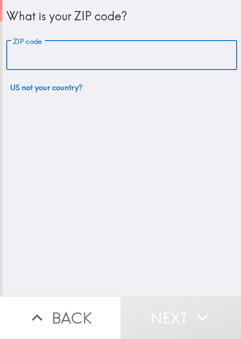
click at [122, 51] on input "ZIP code" at bounding box center [121, 56] width 231 height 30
paste input "33604"
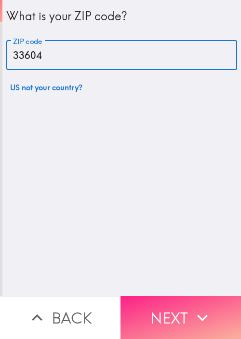
type input "33604"
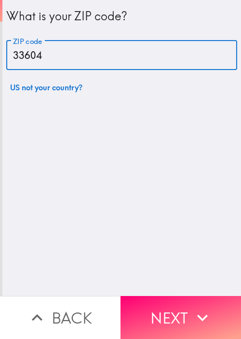
drag, startPoint x: 189, startPoint y: 294, endPoint x: 216, endPoint y: 252, distance: 49.8
click at [188, 296] on button "Next" at bounding box center [181, 317] width 121 height 43
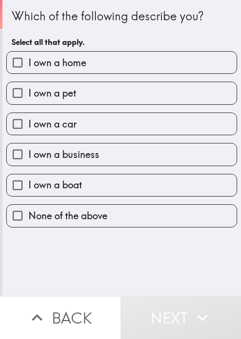
drag, startPoint x: 103, startPoint y: 261, endPoint x: 107, endPoint y: 251, distance: 11.3
click at [103, 261] on div "Which of the following describe you? Select all that apply. I own a home I own …" at bounding box center [121, 148] width 239 height 296
click at [116, 60] on label "I own a home" at bounding box center [122, 63] width 230 height 22
click at [28, 60] on input "I own a home" at bounding box center [18, 63] width 22 height 22
checkbox input "true"
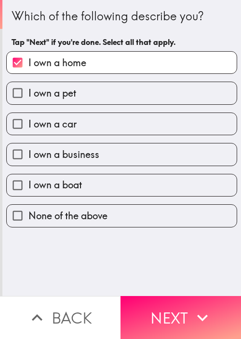
click at [104, 83] on label "I own a pet" at bounding box center [122, 93] width 230 height 22
click at [28, 83] on input "I own a pet" at bounding box center [18, 93] width 22 height 22
checkbox input "true"
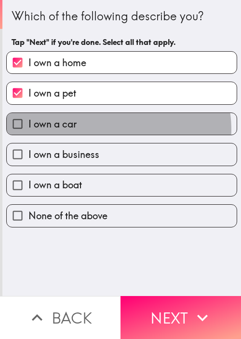
click at [98, 130] on label "I own a car" at bounding box center [122, 124] width 230 height 22
click at [28, 130] on input "I own a car" at bounding box center [18, 124] width 22 height 22
checkbox input "true"
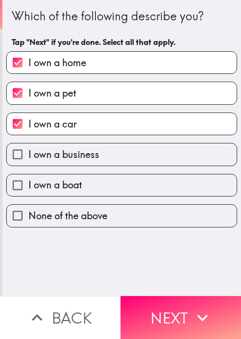
click at [96, 155] on span "I own a business" at bounding box center [63, 155] width 71 height 14
click at [28, 155] on input "I own a business" at bounding box center [18, 154] width 22 height 22
checkbox input "true"
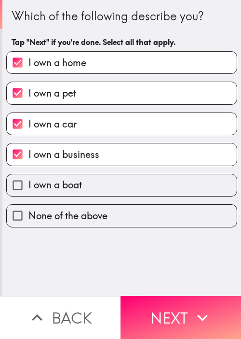
click at [93, 184] on label "I own a boat" at bounding box center [122, 185] width 230 height 22
click at [28, 184] on input "I own a boat" at bounding box center [18, 185] width 22 height 22
checkbox input "true"
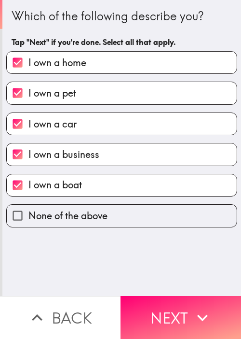
drag, startPoint x: 170, startPoint y: 308, endPoint x: 240, endPoint y: 288, distance: 73.2
click at [171, 307] on button "Next" at bounding box center [181, 317] width 121 height 43
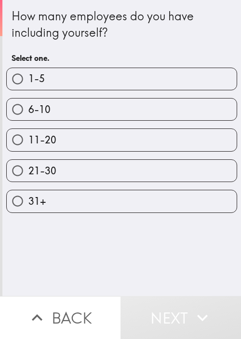
click at [82, 136] on label "11-20" at bounding box center [122, 140] width 230 height 22
click at [28, 136] on input "11-20" at bounding box center [18, 140] width 22 height 22
radio input "true"
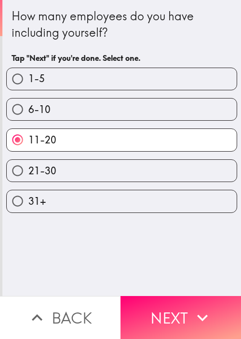
drag, startPoint x: 116, startPoint y: 260, endPoint x: 154, endPoint y: 284, distance: 45.5
click at [117, 261] on div "How many employees do you have including yourself? Tap "Next" if you're done. S…" at bounding box center [121, 148] width 239 height 296
drag, startPoint x: 181, startPoint y: 302, endPoint x: 217, endPoint y: 282, distance: 41.0
click at [182, 302] on button "Next" at bounding box center [181, 317] width 121 height 43
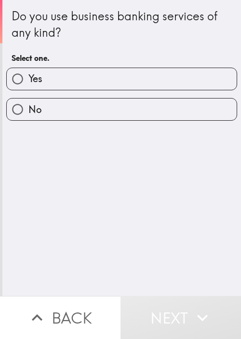
click at [50, 76] on label "Yes" at bounding box center [122, 79] width 230 height 22
click at [28, 76] on input "Yes" at bounding box center [18, 79] width 22 height 22
radio input "true"
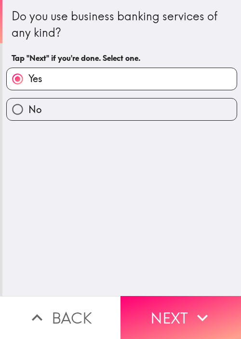
click at [181, 303] on button "Next" at bounding box center [181, 317] width 121 height 43
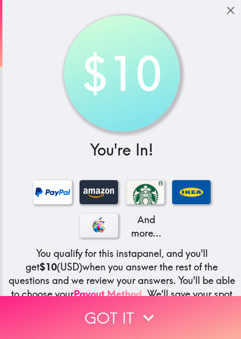
click at [138, 311] on icon "button" at bounding box center [148, 317] width 21 height 21
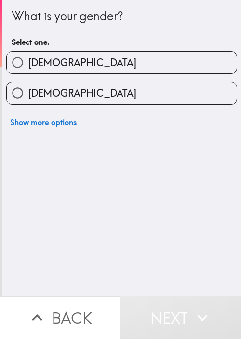
click at [132, 101] on label "[DEMOGRAPHIC_DATA]" at bounding box center [122, 93] width 230 height 22
click at [28, 101] on input "[DEMOGRAPHIC_DATA]" at bounding box center [18, 93] width 22 height 22
radio input "true"
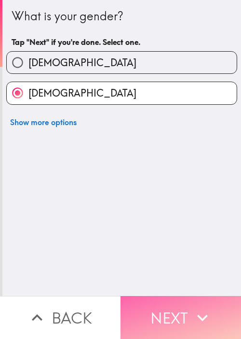
click at [138, 309] on button "Next" at bounding box center [181, 317] width 121 height 43
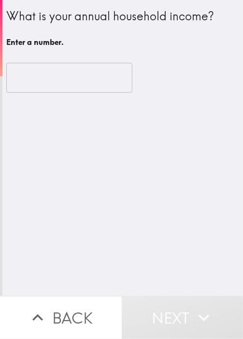
click at [97, 214] on div "What is your annual household income? Enter a number. ​" at bounding box center [122, 148] width 240 height 296
click at [52, 77] on input "number" at bounding box center [69, 78] width 126 height 30
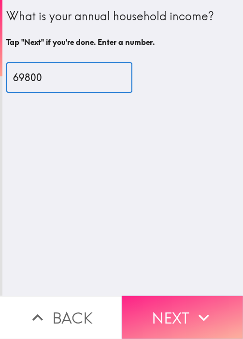
type input "69800"
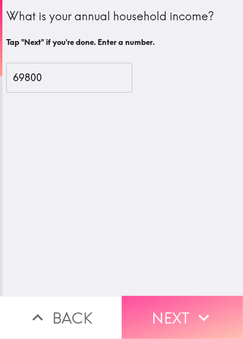
drag, startPoint x: 182, startPoint y: 300, endPoint x: 238, endPoint y: 246, distance: 77.8
click at [182, 301] on button "Next" at bounding box center [183, 317] width 122 height 43
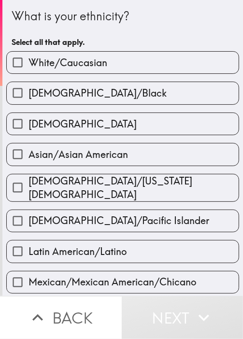
click at [117, 37] on h6 "Select all that apply." at bounding box center [123, 42] width 222 height 11
click at [105, 128] on label "[DEMOGRAPHIC_DATA]" at bounding box center [123, 124] width 232 height 22
click at [28, 128] on input "[DEMOGRAPHIC_DATA]" at bounding box center [18, 124] width 22 height 22
checkbox input "true"
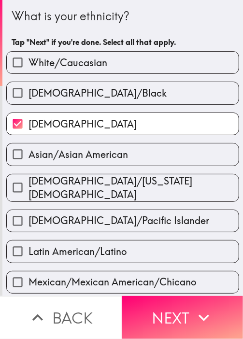
drag, startPoint x: 187, startPoint y: 307, endPoint x: 226, endPoint y: 193, distance: 121.1
click at [187, 307] on button "Next" at bounding box center [183, 317] width 122 height 43
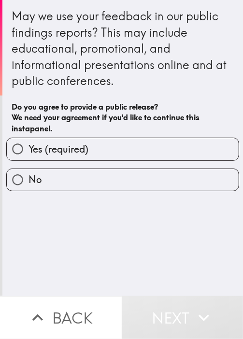
click at [85, 237] on div "May we use your feedback in our public findings reports? This may include educa…" at bounding box center [122, 148] width 240 height 296
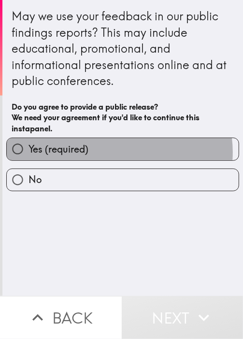
click at [115, 152] on label "Yes (required)" at bounding box center [123, 149] width 232 height 22
click at [28, 152] on input "Yes (required)" at bounding box center [18, 149] width 22 height 22
radio input "true"
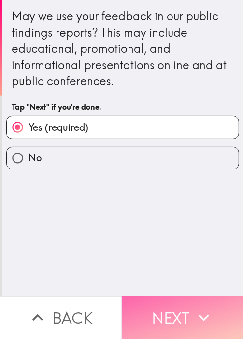
drag, startPoint x: 197, startPoint y: 307, endPoint x: 200, endPoint y: 301, distance: 7.6
click at [197, 307] on icon "button" at bounding box center [203, 317] width 21 height 21
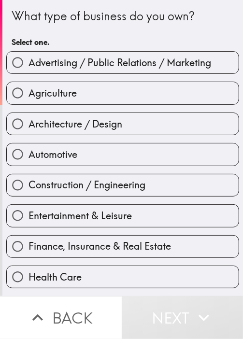
click at [109, 68] on span "Advertising / Public Relations / Marketing" at bounding box center [119, 63] width 182 height 14
click at [28, 68] on input "Advertising / Public Relations / Marketing" at bounding box center [18, 63] width 22 height 22
radio input "true"
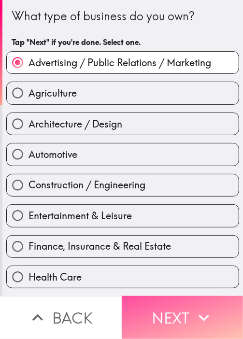
drag, startPoint x: 187, startPoint y: 302, endPoint x: 237, endPoint y: 234, distance: 83.9
click at [192, 297] on button "Next" at bounding box center [183, 317] width 122 height 43
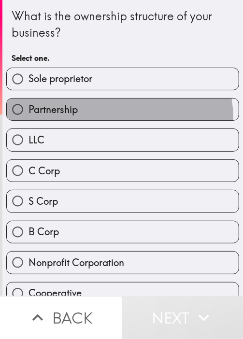
drag, startPoint x: 112, startPoint y: 117, endPoint x: 151, endPoint y: 182, distance: 75.8
click at [112, 117] on label "Partnership" at bounding box center [123, 109] width 232 height 22
click at [28, 117] on input "Partnership" at bounding box center [18, 109] width 22 height 22
radio input "true"
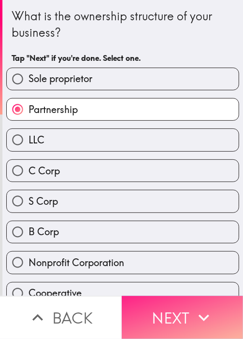
click at [195, 307] on icon "button" at bounding box center [203, 317] width 21 height 21
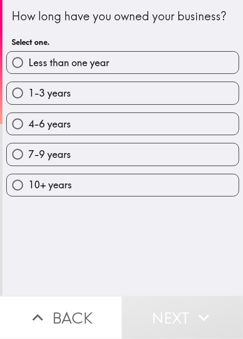
click at [105, 224] on div "How long have you owned your business? Select one. Less than one year 1-3 years…" at bounding box center [122, 148] width 240 height 296
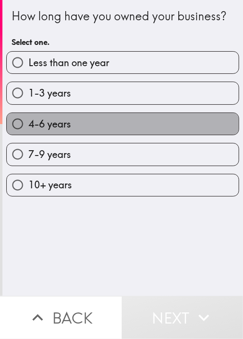
click at [128, 131] on label "4-6 years" at bounding box center [123, 124] width 232 height 22
click at [28, 131] on input "4-6 years" at bounding box center [18, 124] width 22 height 22
radio input "true"
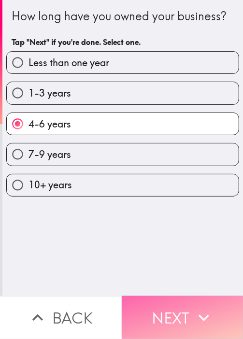
click at [202, 307] on icon "button" at bounding box center [203, 317] width 21 height 21
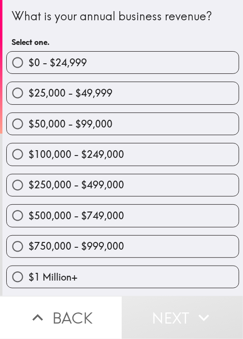
click at [102, 207] on label "$500,000 - $749,000" at bounding box center [123, 216] width 232 height 22
click at [28, 207] on input "$500,000 - $749,000" at bounding box center [18, 216] width 22 height 22
radio input "true"
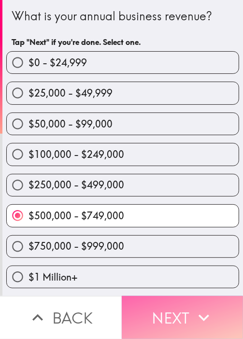
click at [189, 318] on button "Next" at bounding box center [183, 317] width 122 height 43
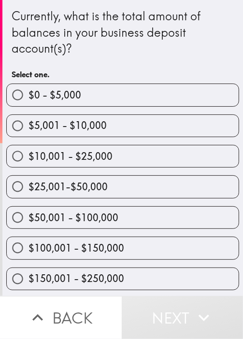
click at [113, 238] on label "$100,001 - $150,000" at bounding box center [123, 248] width 232 height 22
click at [28, 238] on input "$100,001 - $150,000" at bounding box center [18, 248] width 22 height 22
radio input "true"
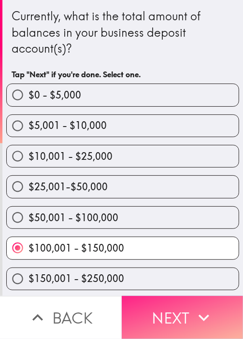
drag, startPoint x: 172, startPoint y: 320, endPoint x: 182, endPoint y: 304, distance: 18.7
click at [173, 318] on button "Next" at bounding box center [183, 317] width 122 height 43
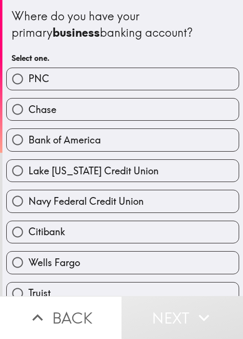
click at [105, 167] on span "Lake [US_STATE] Credit Union" at bounding box center [93, 171] width 130 height 14
click at [28, 167] on input "Lake [US_STATE] Credit Union" at bounding box center [18, 171] width 22 height 22
radio input "true"
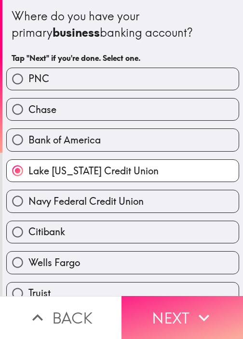
click at [168, 306] on button "Next" at bounding box center [183, 317] width 122 height 43
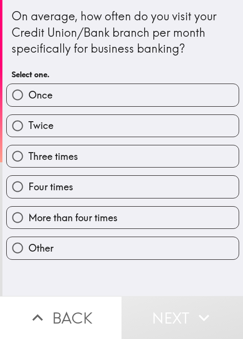
drag, startPoint x: 99, startPoint y: 179, endPoint x: 112, endPoint y: 191, distance: 17.8
click at [99, 179] on label "Four times" at bounding box center [123, 187] width 232 height 22
click at [28, 179] on input "Four times" at bounding box center [18, 187] width 22 height 22
radio input "true"
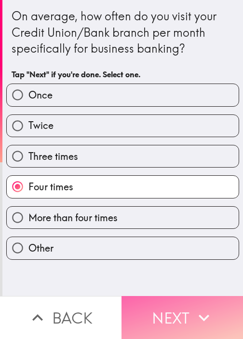
click at [158, 305] on button "Next" at bounding box center [183, 317] width 122 height 43
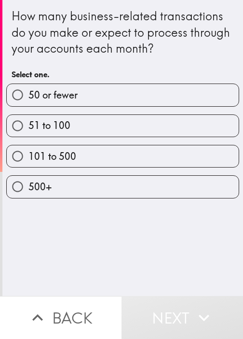
click at [99, 231] on div "How many business-related transactions do you make or expect to process through…" at bounding box center [122, 148] width 241 height 296
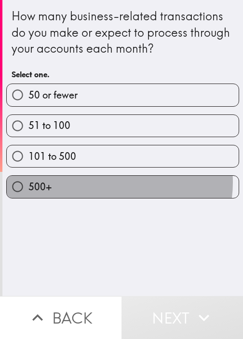
click at [109, 181] on label "500+" at bounding box center [123, 187] width 232 height 22
click at [28, 181] on input "500+" at bounding box center [18, 187] width 22 height 22
radio input "true"
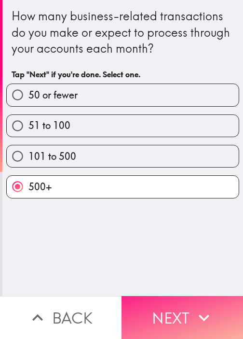
drag, startPoint x: 193, startPoint y: 313, endPoint x: 198, endPoint y: 304, distance: 11.0
click at [194, 313] on icon "button" at bounding box center [204, 317] width 21 height 21
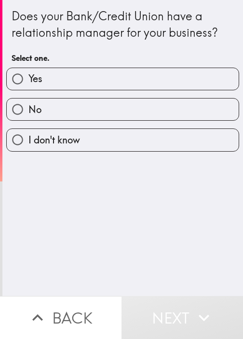
click at [99, 219] on div "Does your Bank/Credit Union have a relationship manager for your business? Sele…" at bounding box center [122, 148] width 241 height 296
click at [109, 79] on label "Yes" at bounding box center [123, 79] width 232 height 22
click at [28, 79] on input "Yes" at bounding box center [18, 79] width 22 height 22
radio input "true"
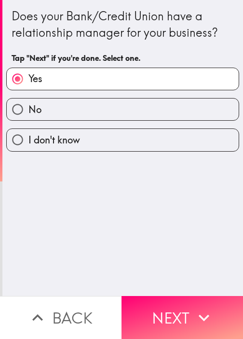
drag, startPoint x: 199, startPoint y: 307, endPoint x: 230, endPoint y: 262, distance: 55.3
click at [202, 307] on icon "button" at bounding box center [204, 317] width 21 height 21
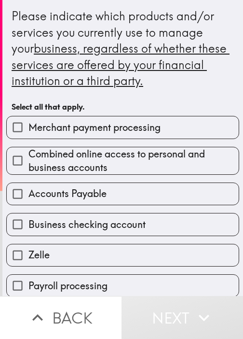
click at [119, 176] on div "Accounts Payable" at bounding box center [119, 190] width 241 height 30
click at [106, 147] on span "Combined online access to personal and business accounts" at bounding box center [133, 160] width 210 height 27
click at [28, 150] on input "Combined online access to personal and business accounts" at bounding box center [18, 161] width 22 height 22
checkbox input "true"
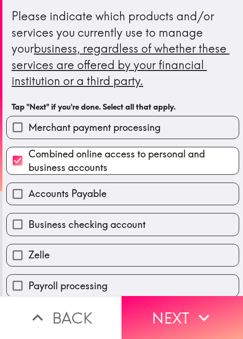
click at [116, 216] on label "Business checking account" at bounding box center [123, 224] width 232 height 22
click at [28, 216] on input "Business checking account" at bounding box center [18, 224] width 22 height 22
checkbox input "true"
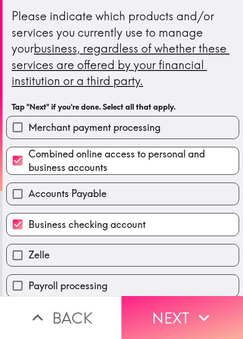
drag, startPoint x: 195, startPoint y: 315, endPoint x: 208, endPoint y: 297, distance: 21.8
click at [196, 315] on icon "button" at bounding box center [204, 317] width 21 height 21
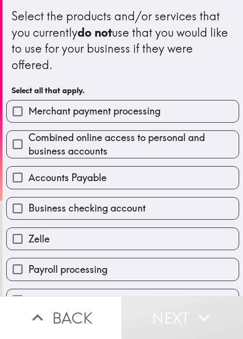
click at [90, 194] on div "Business checking account" at bounding box center [119, 204] width 241 height 30
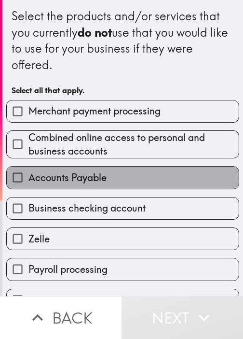
click at [148, 183] on label "Accounts Payable" at bounding box center [123, 178] width 232 height 22
click at [28, 183] on input "Accounts Payable" at bounding box center [18, 178] width 22 height 22
checkbox input "true"
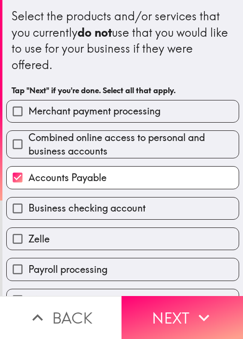
drag, startPoint x: 175, startPoint y: 303, endPoint x: 223, endPoint y: 238, distance: 80.1
click at [175, 302] on button "Next" at bounding box center [183, 317] width 122 height 43
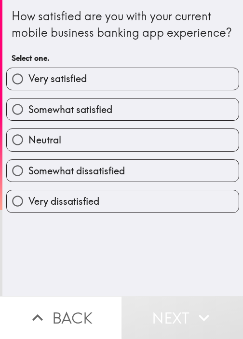
click at [95, 151] on label "Neutral" at bounding box center [123, 140] width 232 height 22
click at [28, 151] on input "Neutral" at bounding box center [18, 140] width 22 height 22
radio input "true"
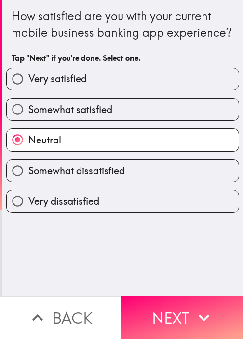
click at [116, 264] on div "How satisfied are you with your current mobile business banking app experience?…" at bounding box center [122, 148] width 241 height 296
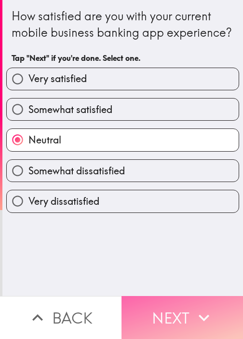
click at [195, 309] on icon "button" at bounding box center [204, 317] width 21 height 21
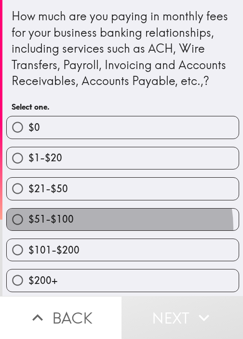
click at [108, 230] on label "$51-$100" at bounding box center [123, 220] width 232 height 22
click at [28, 230] on input "$51-$100" at bounding box center [18, 220] width 22 height 22
radio input "true"
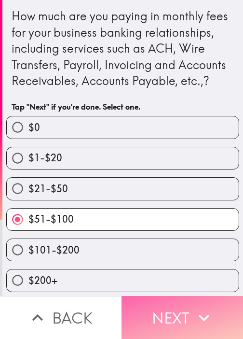
click at [173, 306] on button "Next" at bounding box center [183, 317] width 122 height 43
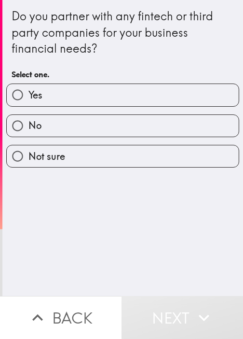
drag, startPoint x: 101, startPoint y: 233, endPoint x: 100, endPoint y: 147, distance: 86.4
click at [101, 230] on div "Do you partner with any fintech or third party companies for your business fina…" at bounding box center [122, 148] width 241 height 296
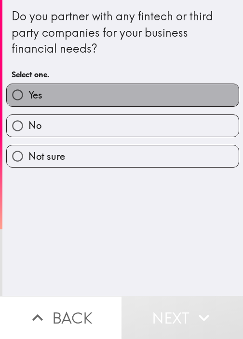
drag, startPoint x: 127, startPoint y: 101, endPoint x: 133, endPoint y: 107, distance: 8.2
click at [127, 101] on label "Yes" at bounding box center [123, 95] width 232 height 22
click at [28, 101] on input "Yes" at bounding box center [18, 95] width 22 height 22
radio input "true"
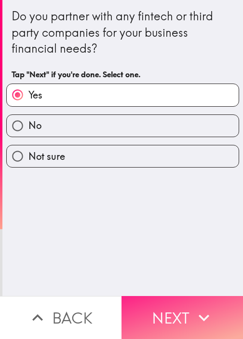
drag, startPoint x: 185, startPoint y: 285, endPoint x: 189, endPoint y: 301, distance: 16.9
click at [184, 290] on div "Do you partner with any fintech or third party companies for your business fina…" at bounding box center [121, 169] width 243 height 339
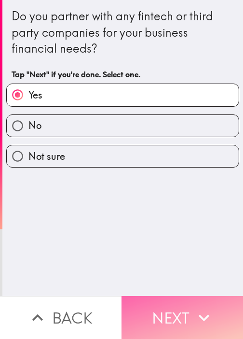
drag, startPoint x: 189, startPoint y: 301, endPoint x: 226, endPoint y: 260, distance: 55.4
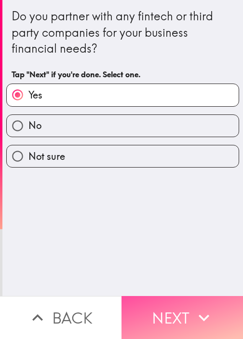
click at [189, 301] on button "Next" at bounding box center [183, 317] width 122 height 43
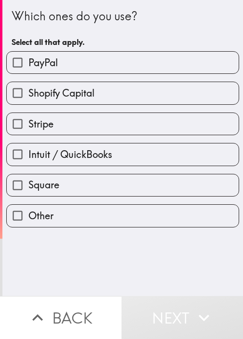
drag, startPoint x: 113, startPoint y: 266, endPoint x: 116, endPoint y: 172, distance: 94.7
click at [114, 264] on div "Which ones do you use? Select all that apply. PayPal Shopify Capital Stripe Int…" at bounding box center [122, 148] width 241 height 296
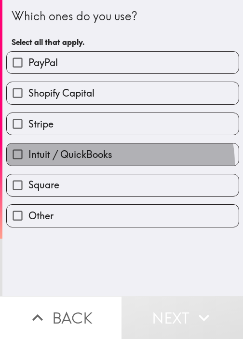
click at [116, 162] on label "Intuit / QuickBooks" at bounding box center [123, 154] width 232 height 22
click at [28, 162] on input "Intuit / QuickBooks" at bounding box center [18, 154] width 22 height 22
checkbox input "true"
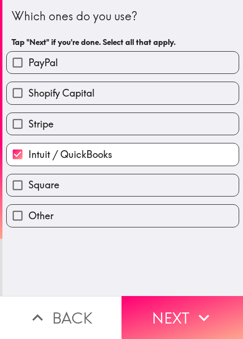
click at [149, 107] on div "Stripe" at bounding box center [119, 120] width 241 height 30
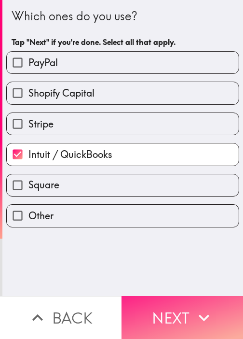
drag, startPoint x: 197, startPoint y: 310, endPoint x: 216, endPoint y: 277, distance: 38.9
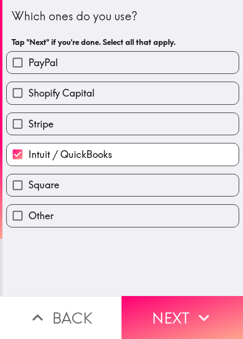
click at [197, 310] on icon "button" at bounding box center [204, 317] width 21 height 21
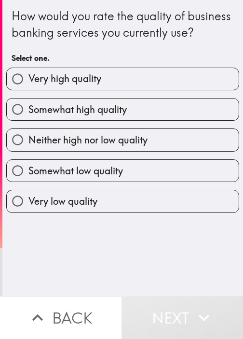
click at [139, 179] on label "Somewhat low quality" at bounding box center [123, 171] width 232 height 22
click at [28, 179] on input "Somewhat low quality" at bounding box center [18, 171] width 22 height 22
radio input "true"
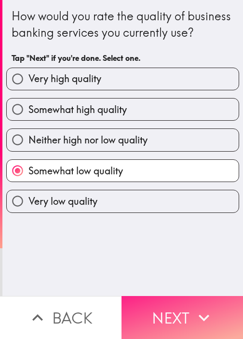
drag, startPoint x: 108, startPoint y: 269, endPoint x: 153, endPoint y: 290, distance: 49.7
click at [108, 269] on div "How would you rate the quality of business banking services you currently use? …" at bounding box center [122, 148] width 241 height 296
drag, startPoint x: 209, startPoint y: 308, endPoint x: 201, endPoint y: 308, distance: 7.2
click at [208, 308] on icon "button" at bounding box center [204, 317] width 21 height 21
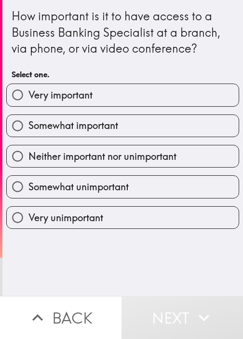
drag, startPoint x: 135, startPoint y: 271, endPoint x: 241, endPoint y: 258, distance: 107.4
click at [137, 271] on div "How important is it to have access to a Business Banking Specialist at a branch…" at bounding box center [122, 148] width 241 height 296
drag, startPoint x: 120, startPoint y: 245, endPoint x: 135, endPoint y: 161, distance: 85.4
click at [121, 242] on div "How important is it to have access to a Business Banking Specialist at a branch…" at bounding box center [122, 148] width 241 height 296
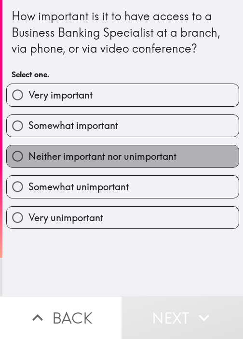
click at [135, 161] on span "Neither important nor unimportant" at bounding box center [102, 157] width 148 height 14
click at [28, 161] on input "Neither important nor unimportant" at bounding box center [18, 156] width 22 height 22
radio input "true"
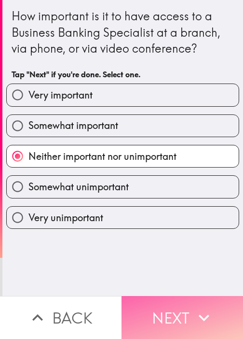
click at [187, 303] on button "Next" at bounding box center [183, 317] width 122 height 43
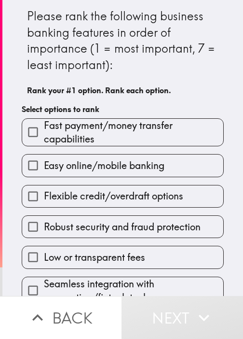
click at [70, 153] on div "Easy online/mobile banking" at bounding box center [119, 161] width 210 height 30
click at [66, 176] on label "Easy online/mobile banking" at bounding box center [122, 165] width 201 height 22
click at [44, 176] on input "Easy online/mobile banking" at bounding box center [33, 165] width 22 height 22
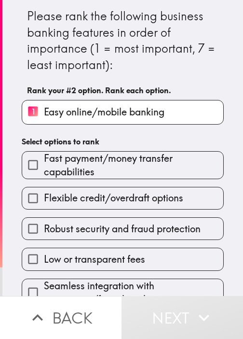
click at [85, 226] on span "Robust security and fraud protection" at bounding box center [122, 229] width 157 height 14
click at [44, 226] on input "Robust security and fraud protection" at bounding box center [33, 229] width 22 height 22
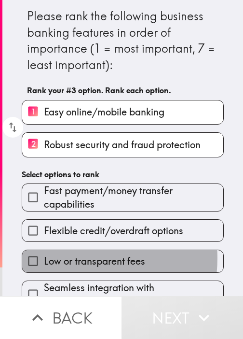
click at [72, 257] on span "Low or transparent fees" at bounding box center [94, 261] width 101 height 14
click at [44, 257] on input "Low or transparent fees" at bounding box center [33, 261] width 22 height 22
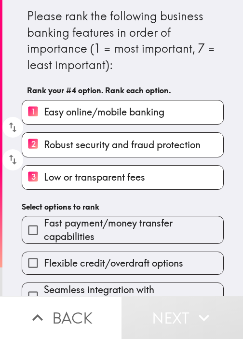
drag, startPoint x: 86, startPoint y: 221, endPoint x: 88, endPoint y: 225, distance: 5.4
click at [86, 221] on span "Fast payment/money transfer capabilities" at bounding box center [134, 229] width 180 height 27
click at [44, 221] on input "Fast payment/money transfer capabilities" at bounding box center [33, 230] width 22 height 22
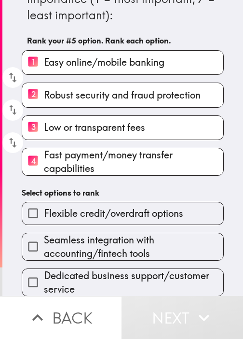
scroll to position [56, 0]
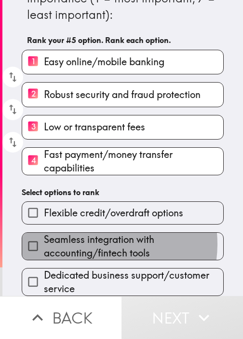
click at [89, 237] on span "Seamless integration with accounting/fintech tools" at bounding box center [134, 246] width 180 height 27
click at [44, 237] on input "Seamless integration with accounting/fintech tools" at bounding box center [33, 246] width 22 height 22
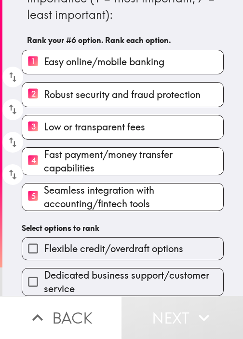
click at [111, 205] on div "Please rank the following business banking features in order of importance (1 =…" at bounding box center [122, 123] width 241 height 346
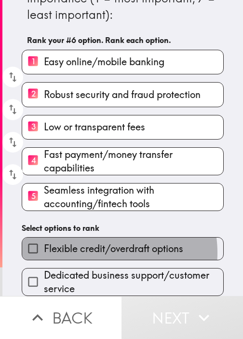
click at [98, 246] on span "Flexible credit/overdraft options" at bounding box center [114, 249] width 140 height 14
click at [44, 246] on input "Flexible credit/overdraft options" at bounding box center [33, 249] width 22 height 22
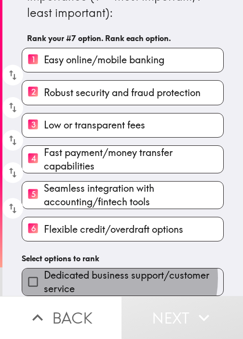
click at [108, 273] on span "Dedicated business support/customer service" at bounding box center [134, 281] width 180 height 27
click at [44, 273] on input "Dedicated business support/customer service" at bounding box center [33, 282] width 22 height 22
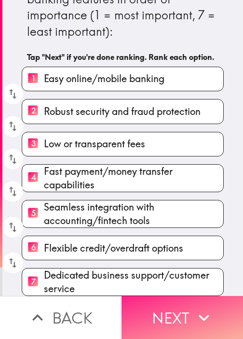
drag, startPoint x: 157, startPoint y: 306, endPoint x: 154, endPoint y: 300, distance: 6.3
click at [157, 306] on button "Next" at bounding box center [183, 317] width 122 height 43
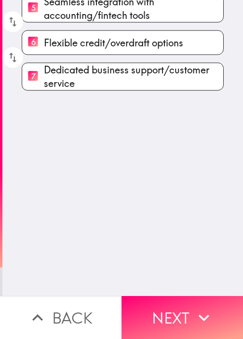
scroll to position [0, 0]
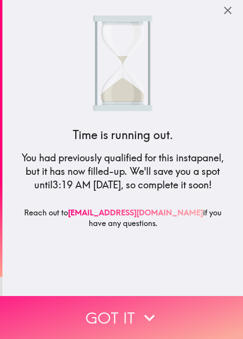
click at [124, 298] on button "Got it" at bounding box center [121, 317] width 243 height 43
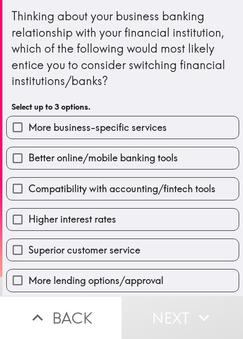
click at [96, 194] on span "Compatibility with accounting/fintech tools" at bounding box center [121, 189] width 187 height 14
click at [28, 194] on input "Compatibility with accounting/fintech tools" at bounding box center [18, 189] width 22 height 22
checkbox input "true"
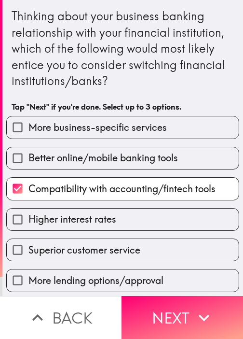
click at [169, 237] on div "Superior customer service" at bounding box center [119, 246] width 241 height 30
click at [162, 219] on label "Higher interest rates" at bounding box center [123, 220] width 232 height 22
click at [28, 219] on input "Higher interest rates" at bounding box center [18, 220] width 22 height 22
checkbox input "true"
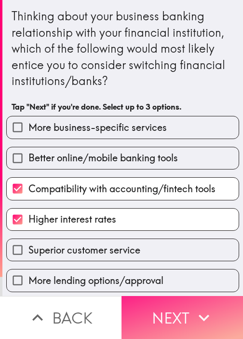
click at [180, 296] on button "Next" at bounding box center [183, 317] width 122 height 43
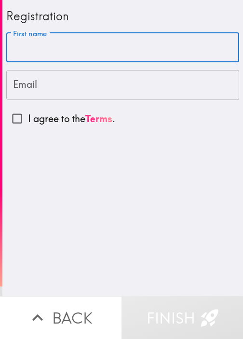
click at [75, 49] on input "First name" at bounding box center [122, 48] width 233 height 30
paste input "[PERSON_NAME]"
type input "[PERSON_NAME]"
click at [63, 85] on input "Email" at bounding box center [122, 85] width 233 height 30
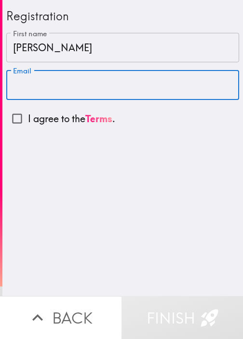
paste input "[EMAIL_ADDRESS][DOMAIN_NAME]"
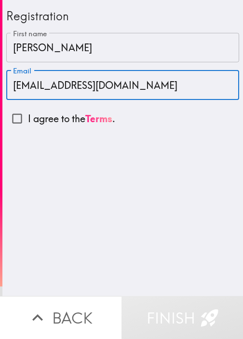
type input "[EMAIL_ADDRESS][DOMAIN_NAME]"
click at [14, 116] on input "I agree to the Terms ." at bounding box center [17, 119] width 22 height 22
checkbox input "true"
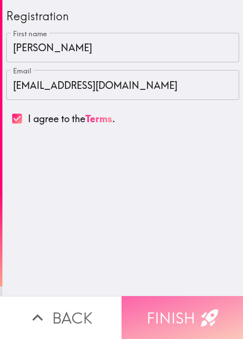
click at [181, 307] on button "Finish" at bounding box center [183, 317] width 122 height 43
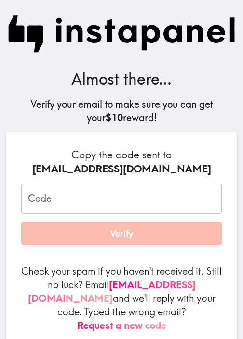
click at [92, 196] on input "Code" at bounding box center [121, 199] width 201 height 30
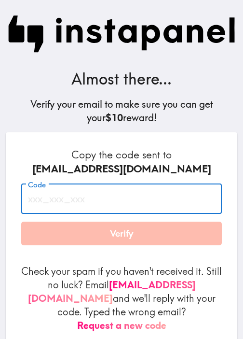
paste input "YKq_U9B_emB"
type input "YKq_U9B_emB"
click at [158, 173] on div "[EMAIL_ADDRESS][DOMAIN_NAME]" at bounding box center [121, 169] width 201 height 14
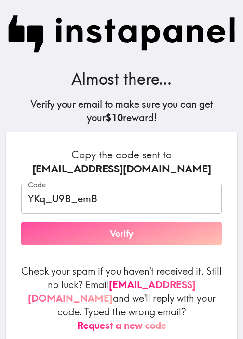
click at [137, 228] on button "Verify" at bounding box center [121, 234] width 201 height 24
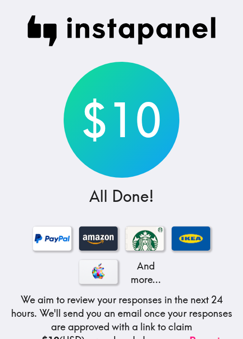
drag, startPoint x: 149, startPoint y: 124, endPoint x: 153, endPoint y: 117, distance: 7.6
click at [149, 124] on div "$10" at bounding box center [122, 120] width 116 height 116
